Goal: Information Seeking & Learning: Find specific fact

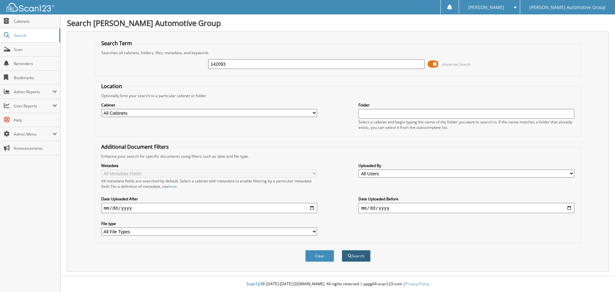
type input "142093"
click at [359, 257] on button "Search" at bounding box center [356, 256] width 29 height 12
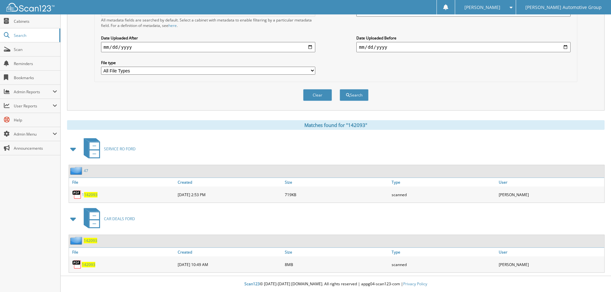
scroll to position [161, 0]
click at [90, 264] on span "142093" at bounding box center [88, 264] width 13 height 5
